Goal: Check status

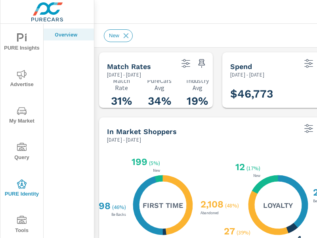
scroll to position [93, 0]
